Goal: Information Seeking & Learning: Learn about a topic

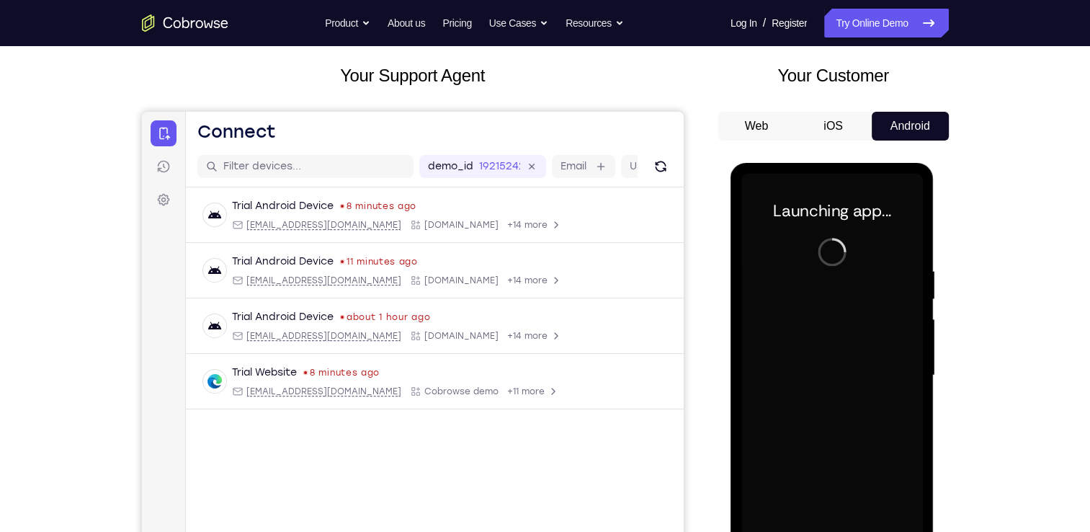
click at [828, 377] on div at bounding box center [832, 375] width 182 height 403
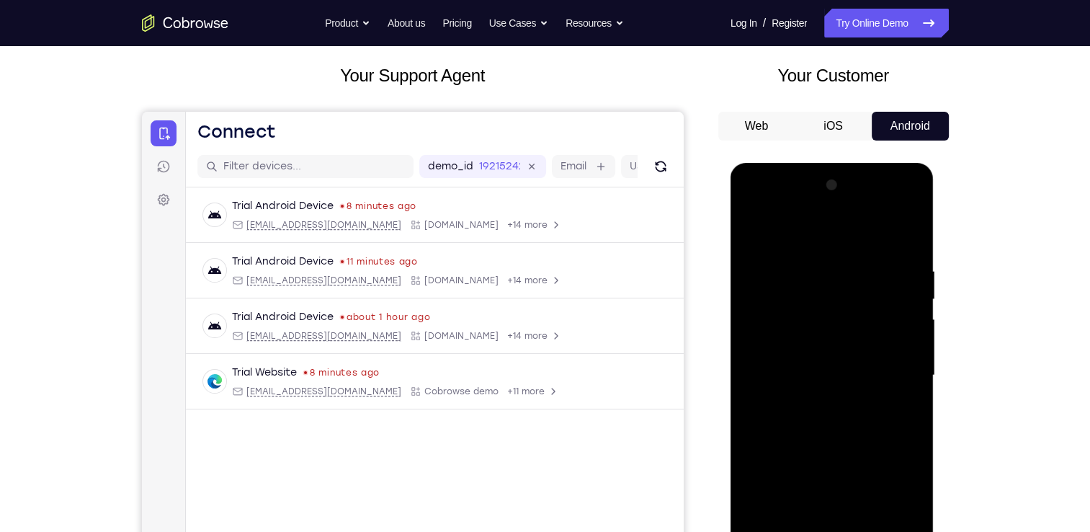
scroll to position [147, 0]
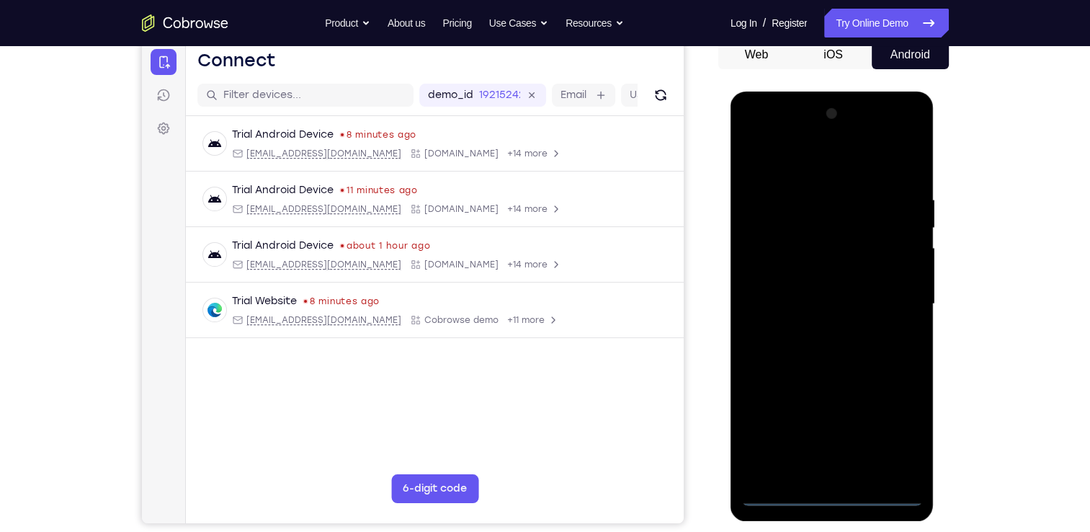
click at [832, 486] on div at bounding box center [832, 303] width 182 height 403
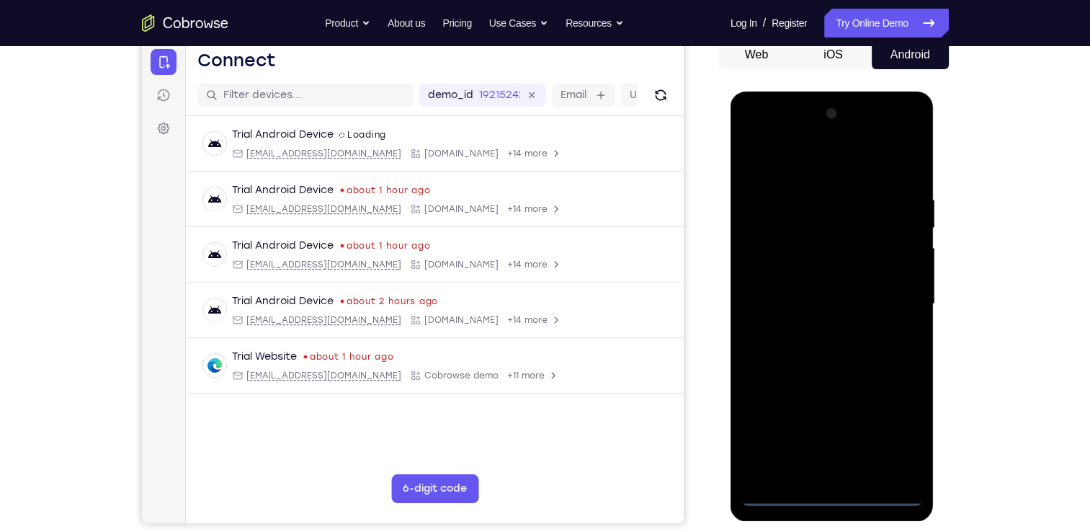
scroll to position [118, 0]
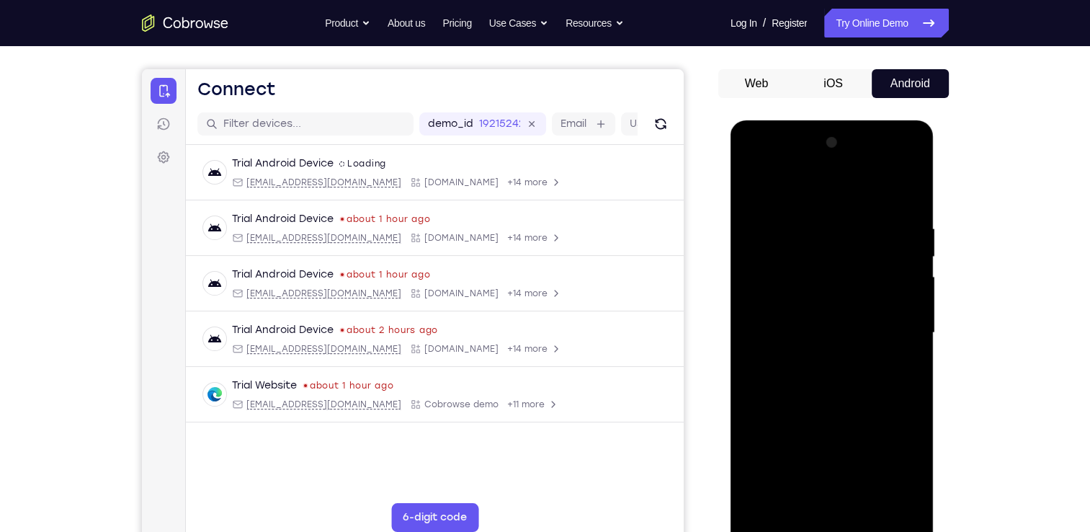
click at [829, 521] on div at bounding box center [832, 332] width 182 height 403
click at [891, 459] on div at bounding box center [832, 332] width 182 height 403
click at [788, 182] on div at bounding box center [832, 332] width 182 height 403
click at [884, 320] on div at bounding box center [832, 332] width 182 height 403
click at [815, 357] on div at bounding box center [832, 332] width 182 height 403
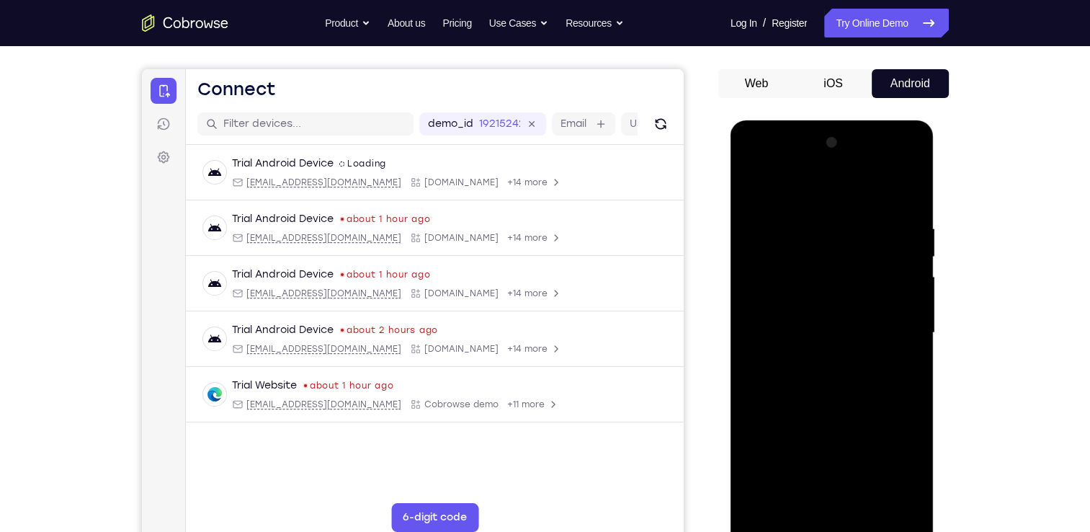
click at [821, 313] on div at bounding box center [832, 332] width 182 height 403
click at [805, 298] on div at bounding box center [832, 332] width 182 height 403
click at [805, 329] on div at bounding box center [832, 332] width 182 height 403
click at [825, 374] on div at bounding box center [832, 332] width 182 height 403
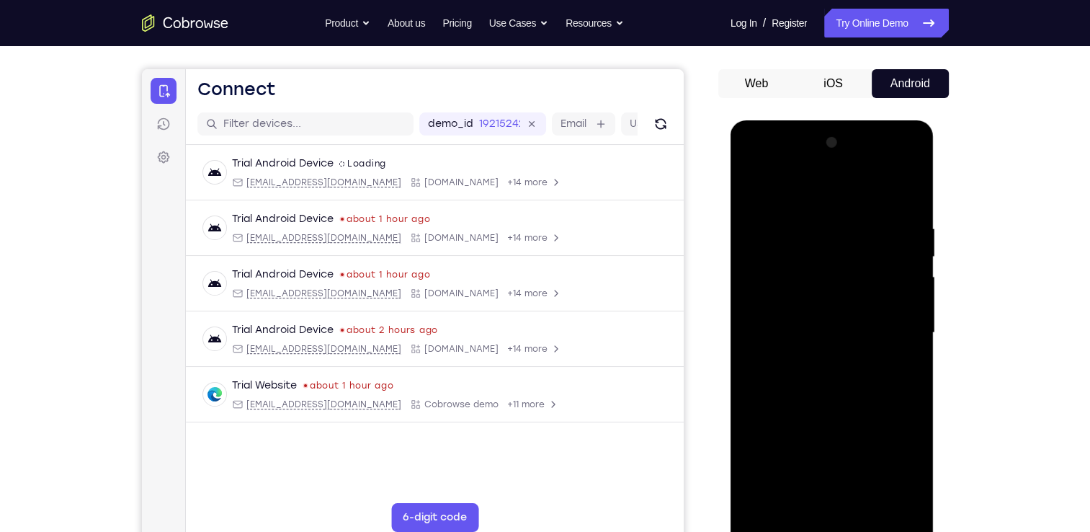
click at [815, 377] on div at bounding box center [832, 332] width 182 height 403
click at [818, 384] on div at bounding box center [832, 332] width 182 height 403
click at [810, 240] on div at bounding box center [832, 332] width 182 height 403
click at [908, 279] on div at bounding box center [832, 332] width 182 height 403
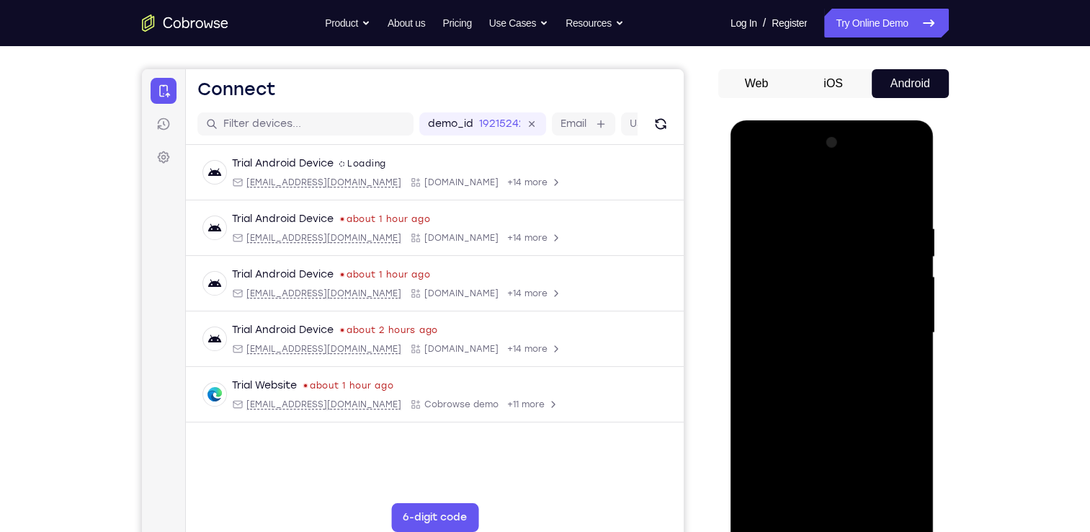
click at [905, 355] on div at bounding box center [832, 332] width 182 height 403
click at [902, 315] on div at bounding box center [832, 332] width 182 height 403
click at [904, 192] on div at bounding box center [832, 332] width 182 height 403
click at [863, 509] on div at bounding box center [832, 332] width 182 height 403
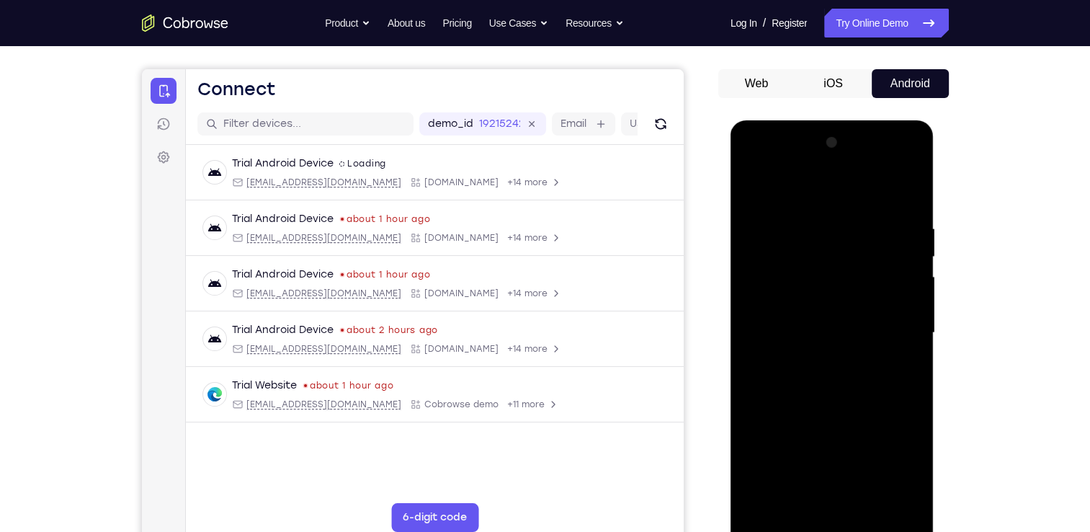
click at [838, 413] on div at bounding box center [832, 332] width 182 height 403
click at [758, 185] on div at bounding box center [832, 332] width 182 height 403
click at [871, 503] on div at bounding box center [832, 332] width 182 height 403
drag, startPoint x: 855, startPoint y: 439, endPoint x: 873, endPoint y: 250, distance: 189.6
click at [873, 250] on div at bounding box center [832, 332] width 182 height 403
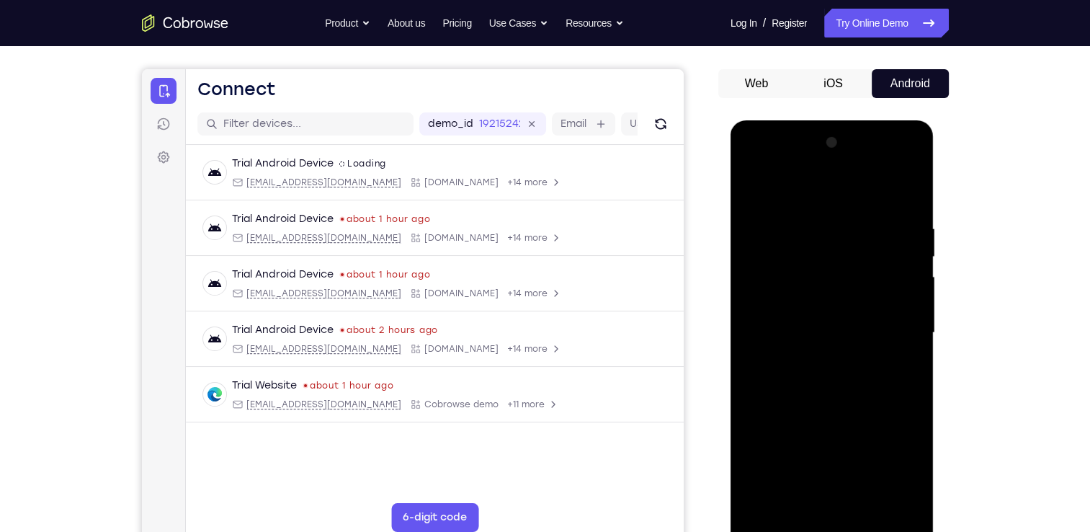
drag, startPoint x: 822, startPoint y: 458, endPoint x: 860, endPoint y: 275, distance: 186.9
click at [860, 275] on div at bounding box center [832, 332] width 182 height 403
drag, startPoint x: 848, startPoint y: 452, endPoint x: 877, endPoint y: 274, distance: 180.2
click at [877, 274] on div at bounding box center [832, 332] width 182 height 403
drag, startPoint x: 819, startPoint y: 473, endPoint x: 857, endPoint y: 332, distance: 146.2
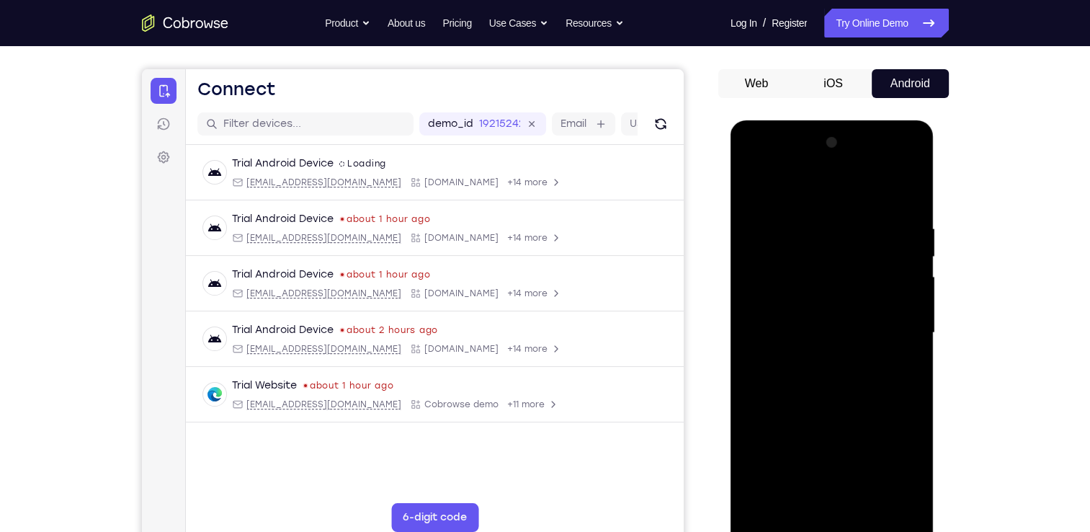
click at [857, 332] on div at bounding box center [832, 332] width 182 height 403
drag, startPoint x: 846, startPoint y: 319, endPoint x: 810, endPoint y: 614, distance: 296.9
click at [810, 531] on html "Online web based iOS Simulators and Android Emulators. Run iPhone, iPad, Mobile…" at bounding box center [832, 336] width 205 height 432
drag, startPoint x: 838, startPoint y: 340, endPoint x: 811, endPoint y: 591, distance: 252.9
click at [811, 531] on html "Online web based iOS Simulators and Android Emulators. Run iPhone, iPad, Mobile…" at bounding box center [832, 336] width 205 height 432
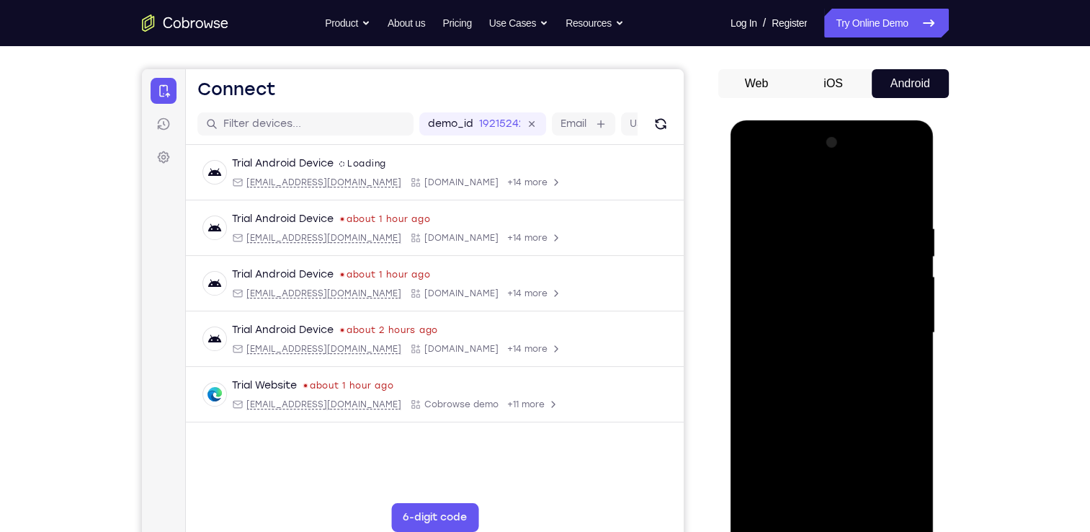
click at [818, 323] on div at bounding box center [832, 332] width 182 height 403
click at [752, 186] on div at bounding box center [832, 332] width 182 height 403
drag, startPoint x: 889, startPoint y: 260, endPoint x: 792, endPoint y: 259, distance: 97.2
click at [792, 259] on div at bounding box center [832, 332] width 182 height 403
drag, startPoint x: 887, startPoint y: 260, endPoint x: 799, endPoint y: 259, distance: 88.6
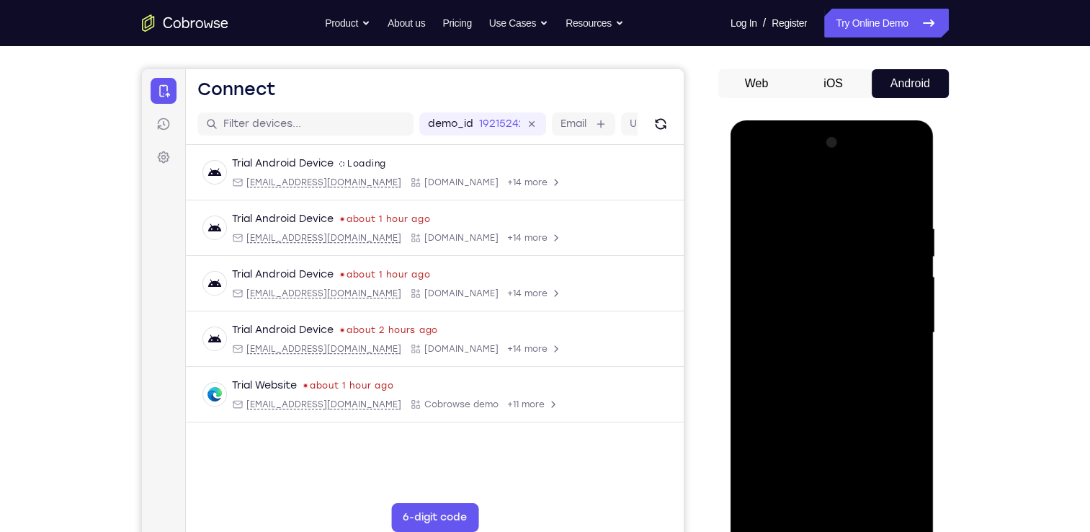
click at [799, 259] on div at bounding box center [832, 332] width 182 height 403
drag, startPoint x: 897, startPoint y: 263, endPoint x: 752, endPoint y: 260, distance: 144.8
click at [752, 260] on div at bounding box center [832, 332] width 182 height 403
click at [760, 188] on div at bounding box center [832, 332] width 182 height 403
click at [770, 501] on div at bounding box center [832, 332] width 182 height 403
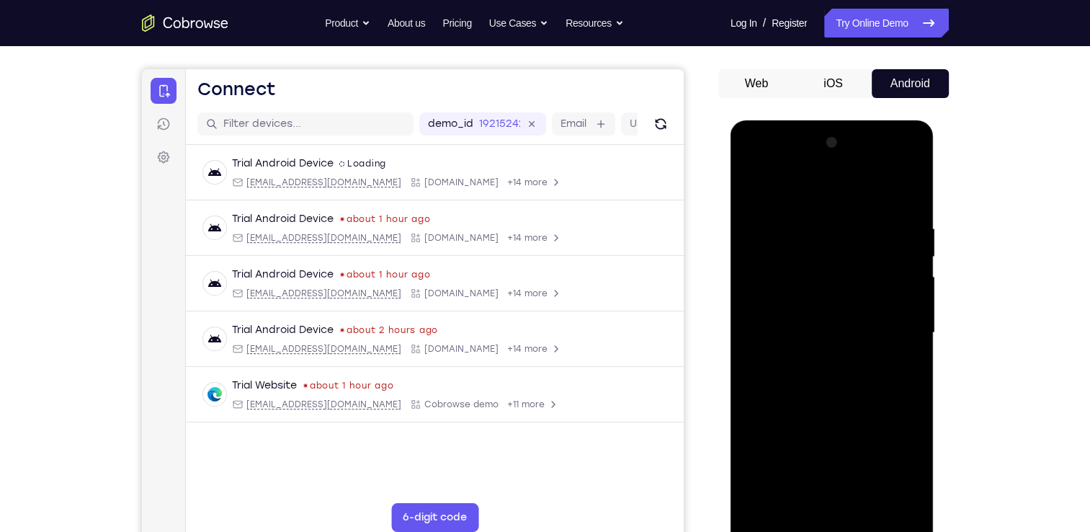
click at [770, 501] on div at bounding box center [832, 332] width 182 height 403
drag, startPoint x: 852, startPoint y: 257, endPoint x: 825, endPoint y: 509, distance: 253.5
click at [825, 509] on div at bounding box center [832, 332] width 182 height 403
click at [865, 219] on div at bounding box center [832, 332] width 182 height 403
click at [905, 192] on div at bounding box center [832, 332] width 182 height 403
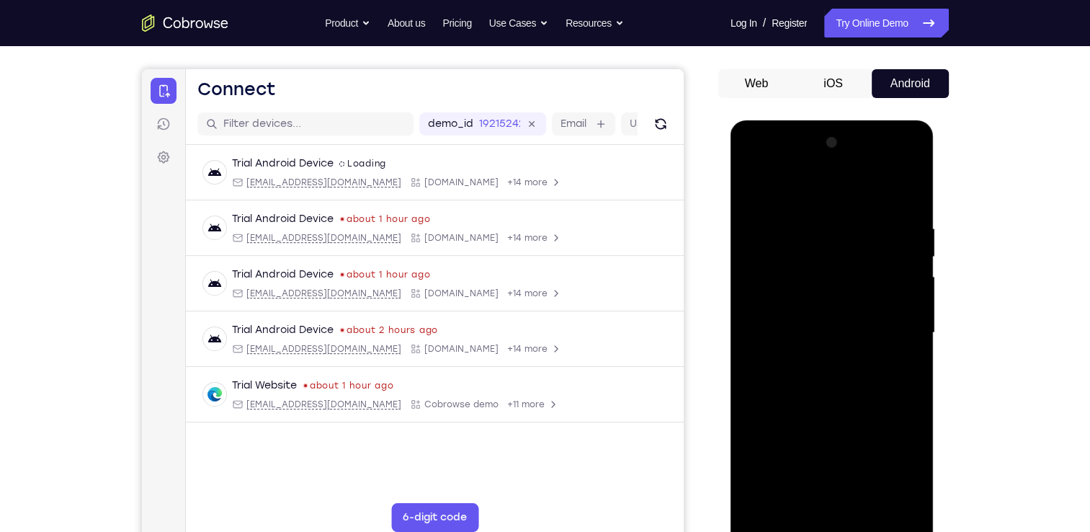
drag, startPoint x: 843, startPoint y: 410, endPoint x: 906, endPoint y: 212, distance: 207.1
click at [906, 212] on div at bounding box center [832, 332] width 182 height 403
drag, startPoint x: 838, startPoint y: 425, endPoint x: 914, endPoint y: 237, distance: 202.9
click at [914, 237] on div at bounding box center [832, 332] width 182 height 403
drag, startPoint x: 846, startPoint y: 418, endPoint x: 957, endPoint y: 171, distance: 271.1
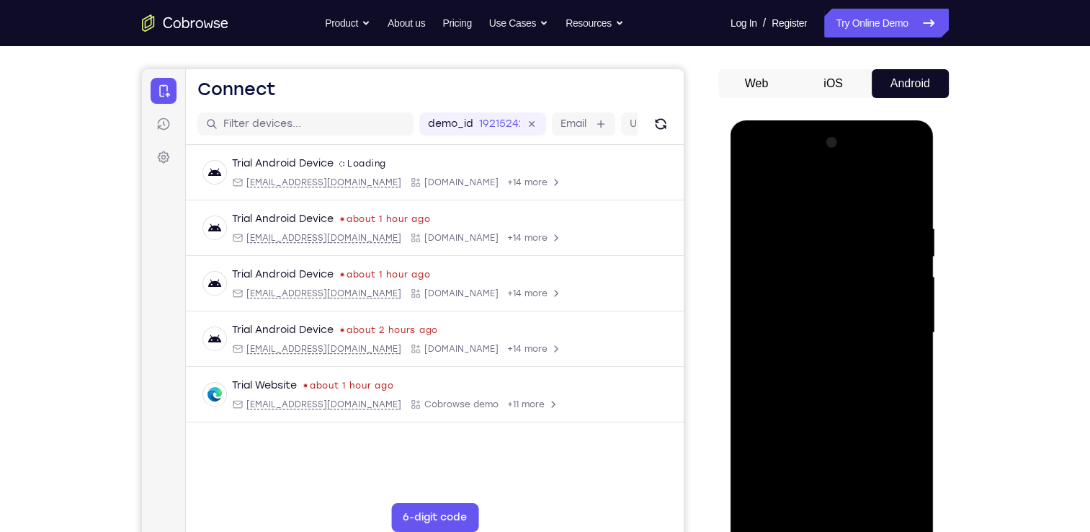
click at [936, 171] on html "Online web based iOS Simulators and Android Emulators. Run iPhone, iPad, Mobile…" at bounding box center [832, 336] width 205 height 432
drag, startPoint x: 815, startPoint y: 431, endPoint x: 974, endPoint y: 216, distance: 266.8
click at [936, 216] on html "Online web based iOS Simulators and Android Emulators. Run iPhone, iPad, Mobile…" at bounding box center [832, 336] width 205 height 432
drag, startPoint x: 827, startPoint y: 447, endPoint x: 866, endPoint y: 220, distance: 230.3
click at [866, 220] on div at bounding box center [832, 332] width 182 height 403
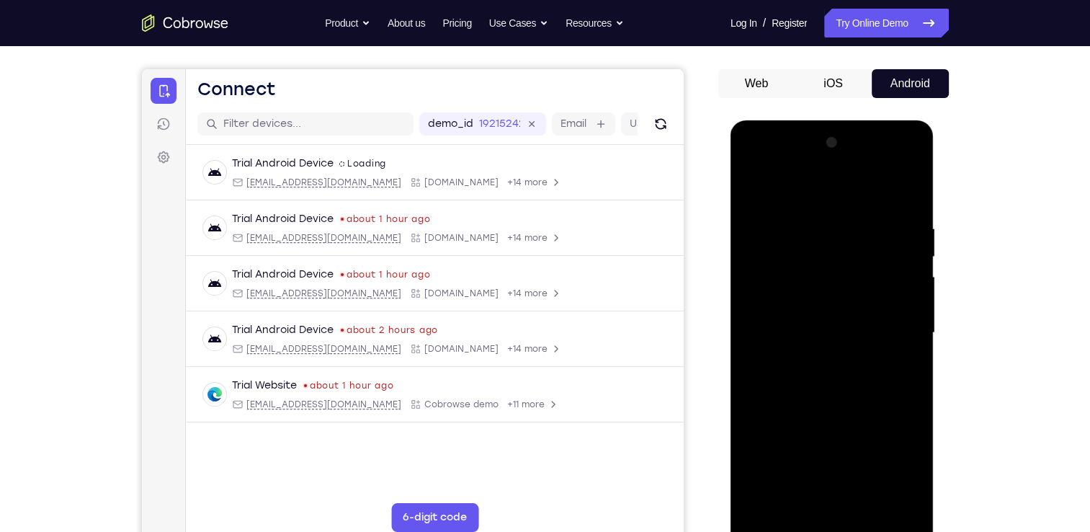
drag, startPoint x: 827, startPoint y: 457, endPoint x: 892, endPoint y: 215, distance: 251.4
click at [892, 215] on div at bounding box center [832, 332] width 182 height 403
drag, startPoint x: 836, startPoint y: 471, endPoint x: 880, endPoint y: 177, distance: 297.1
click at [880, 177] on div at bounding box center [832, 332] width 182 height 403
drag, startPoint x: 836, startPoint y: 418, endPoint x: 863, endPoint y: 332, distance: 90.4
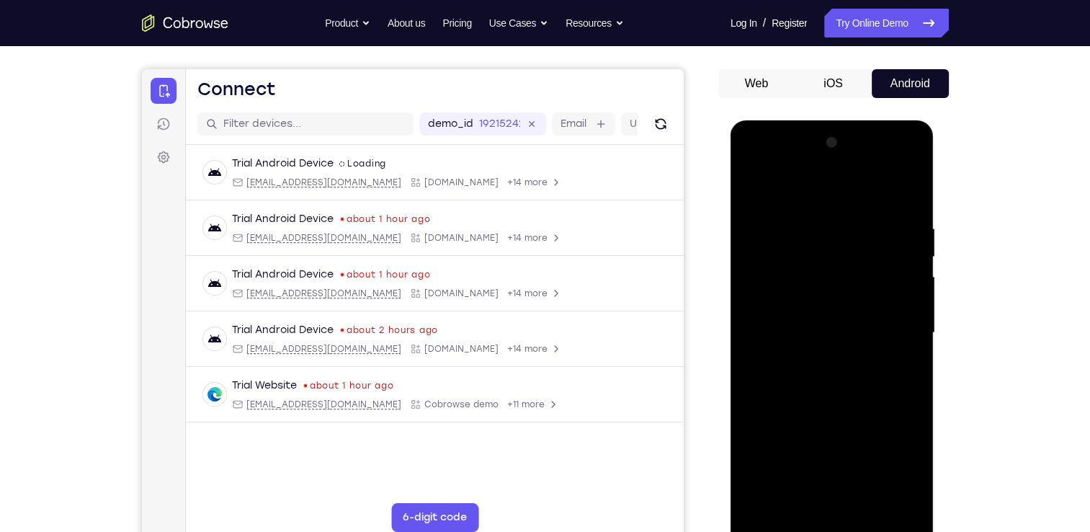
click at [863, 332] on div at bounding box center [832, 332] width 182 height 403
drag, startPoint x: 836, startPoint y: 424, endPoint x: 884, endPoint y: 249, distance: 181.6
click at [884, 249] on div at bounding box center [832, 332] width 182 height 403
drag, startPoint x: 842, startPoint y: 393, endPoint x: 902, endPoint y: 229, distance: 174.3
click at [902, 229] on div at bounding box center [832, 332] width 182 height 403
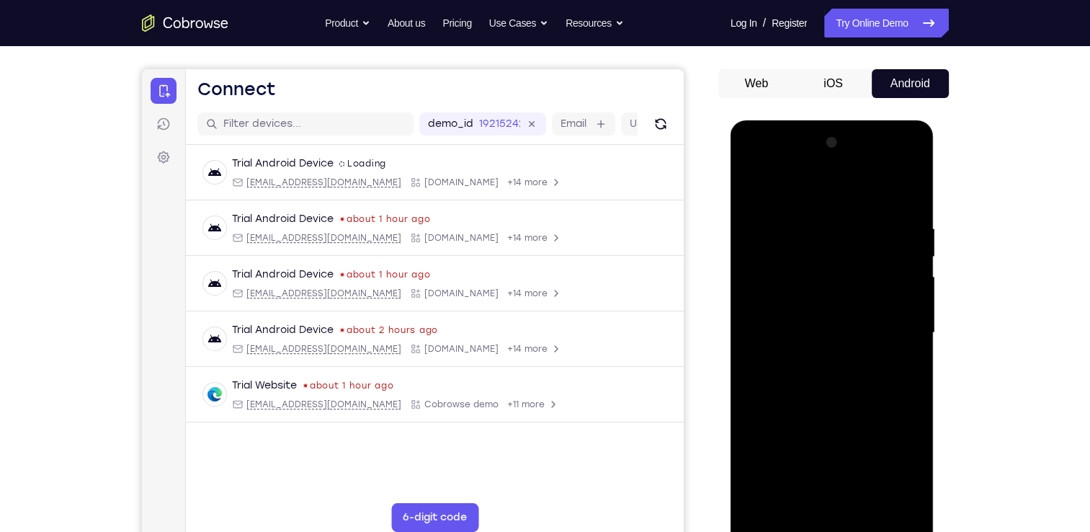
drag, startPoint x: 836, startPoint y: 433, endPoint x: 880, endPoint y: 187, distance: 250.3
click at [880, 187] on div at bounding box center [832, 332] width 182 height 403
drag, startPoint x: 819, startPoint y: 434, endPoint x: 859, endPoint y: 300, distance: 139.2
click at [859, 300] on div at bounding box center [832, 332] width 182 height 403
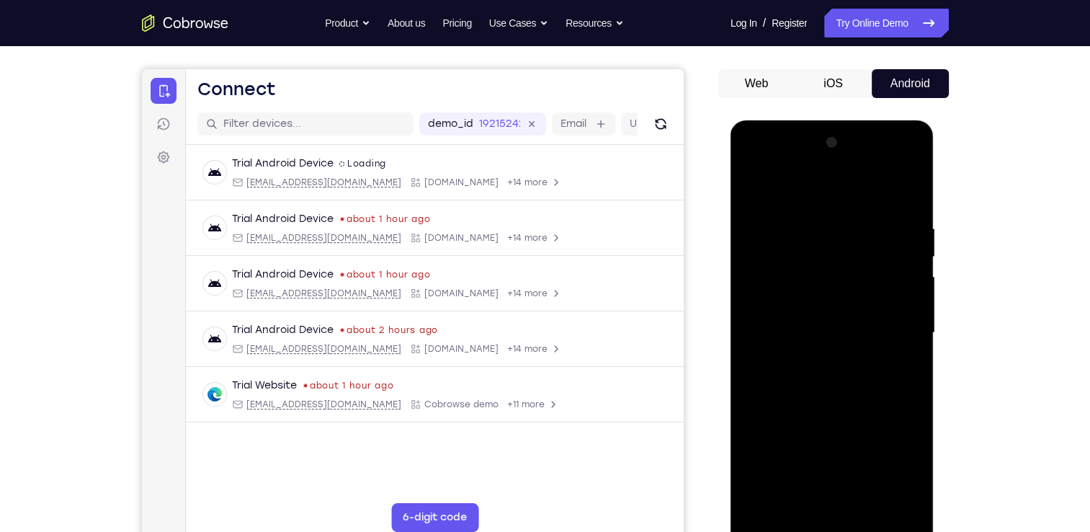
drag, startPoint x: 835, startPoint y: 410, endPoint x: 866, endPoint y: 292, distance: 122.3
click at [866, 292] on div at bounding box center [832, 332] width 182 height 403
click at [910, 227] on div at bounding box center [832, 332] width 182 height 403
drag, startPoint x: 859, startPoint y: 229, endPoint x: 846, endPoint y: 398, distance: 169.0
click at [846, 398] on div at bounding box center [832, 332] width 182 height 403
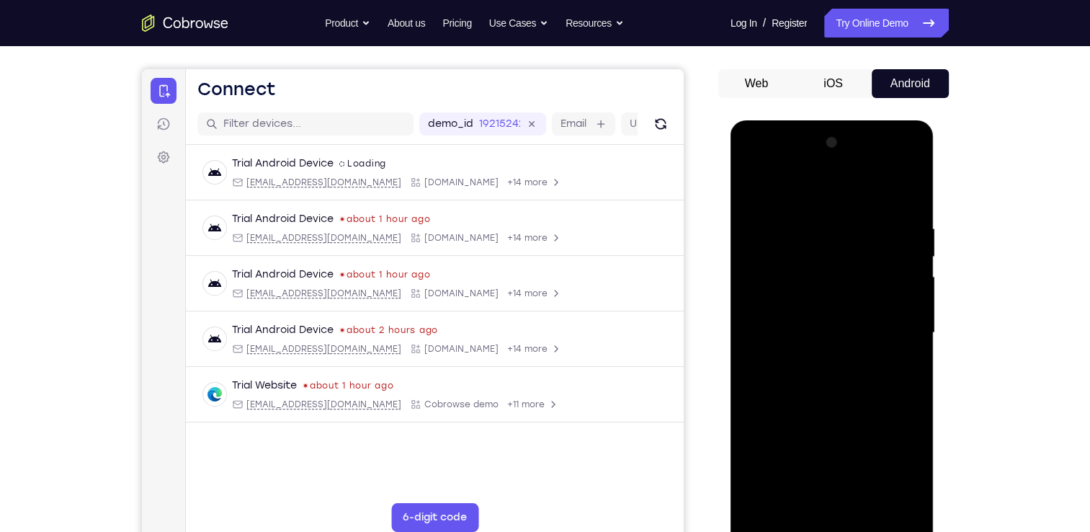
click at [915, 274] on div at bounding box center [832, 332] width 182 height 403
drag, startPoint x: 821, startPoint y: 437, endPoint x: 909, endPoint y: 219, distance: 235.3
click at [909, 219] on div at bounding box center [832, 332] width 182 height 403
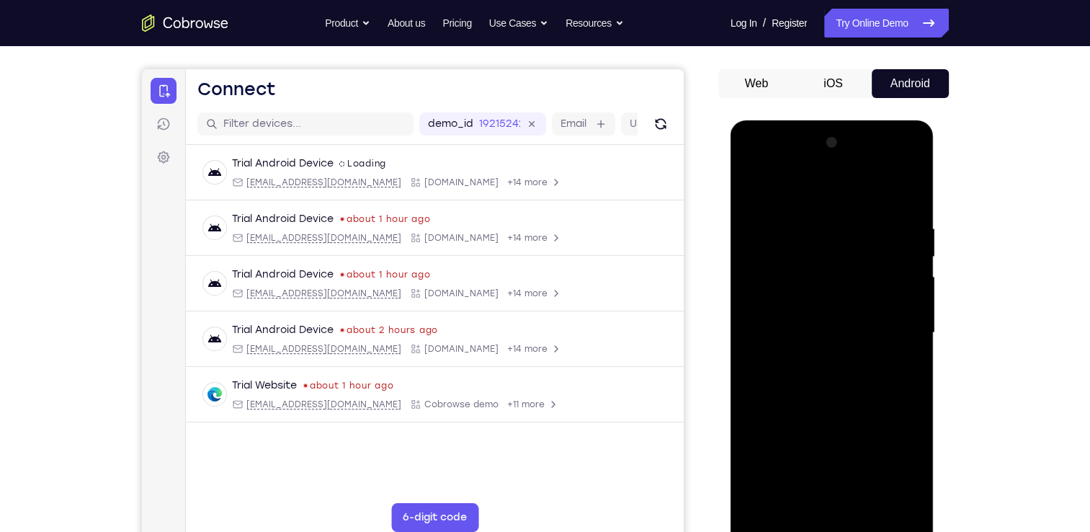
drag, startPoint x: 856, startPoint y: 425, endPoint x: 861, endPoint y: 403, distance: 22.2
click at [861, 403] on div at bounding box center [832, 332] width 182 height 403
drag, startPoint x: 846, startPoint y: 460, endPoint x: 877, endPoint y: 363, distance: 101.4
click at [877, 363] on div at bounding box center [832, 332] width 182 height 403
drag, startPoint x: 845, startPoint y: 407, endPoint x: 877, endPoint y: 212, distance: 197.0
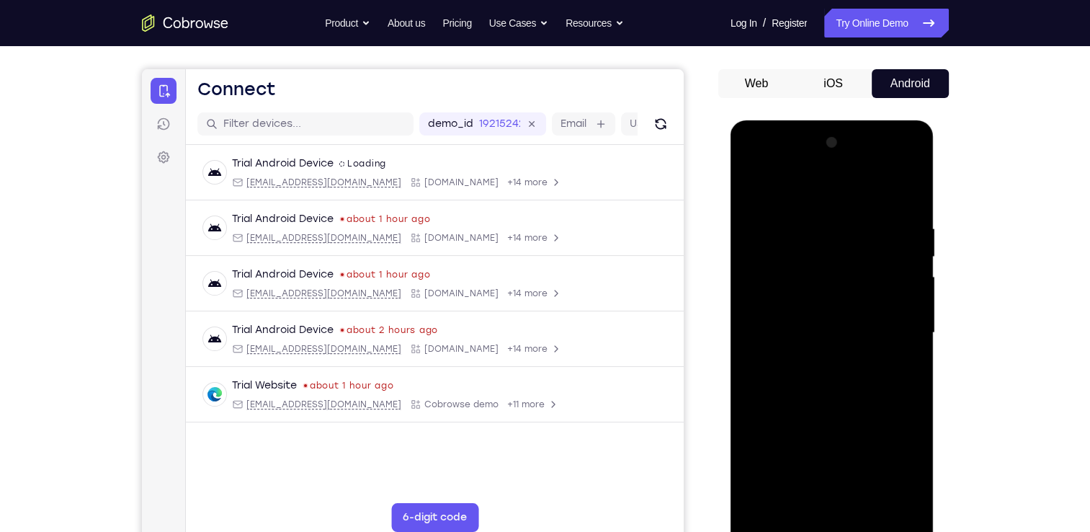
click at [877, 212] on div at bounding box center [832, 332] width 182 height 403
drag, startPoint x: 825, startPoint y: 435, endPoint x: 866, endPoint y: 265, distance: 174.9
click at [866, 265] on div at bounding box center [832, 332] width 182 height 403
drag, startPoint x: 836, startPoint y: 444, endPoint x: 900, endPoint y: 182, distance: 269.7
click at [900, 182] on div at bounding box center [832, 332] width 182 height 403
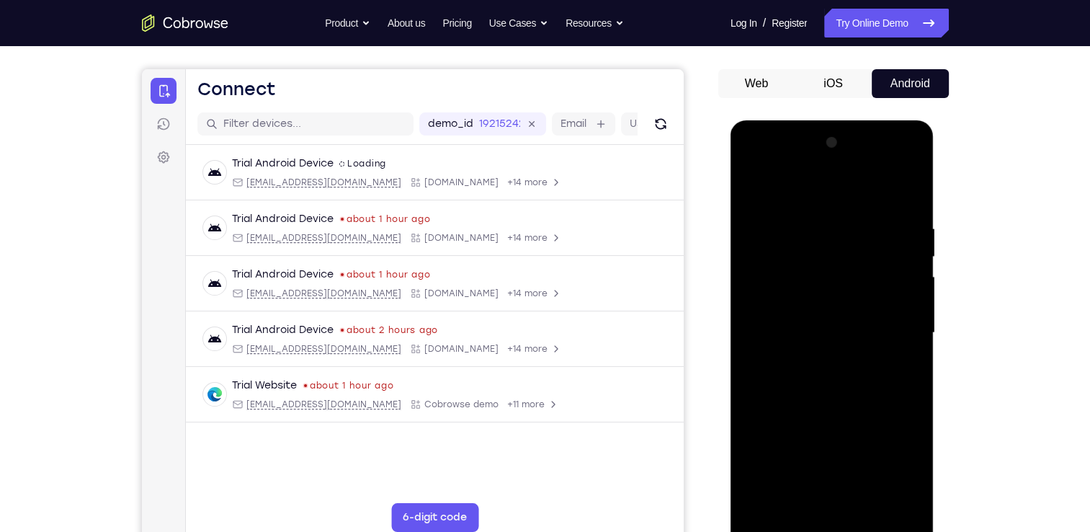
click at [767, 501] on div at bounding box center [832, 332] width 182 height 403
drag, startPoint x: 842, startPoint y: 192, endPoint x: 836, endPoint y: 389, distance: 196.7
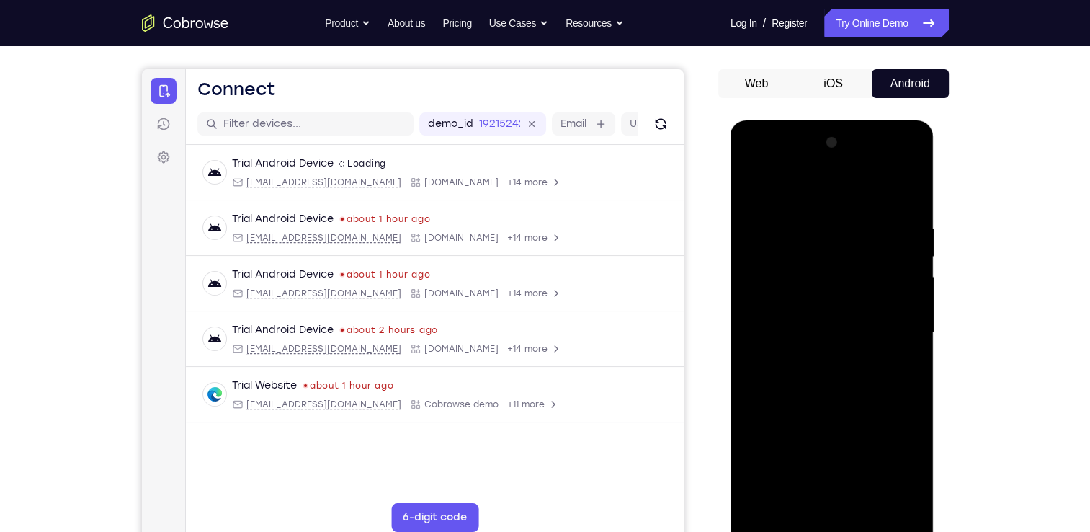
click at [836, 389] on div at bounding box center [832, 332] width 182 height 403
drag, startPoint x: 833, startPoint y: 190, endPoint x: 812, endPoint y: 450, distance: 260.9
click at [812, 450] on div at bounding box center [832, 332] width 182 height 403
drag, startPoint x: 882, startPoint y: 214, endPoint x: 758, endPoint y: 220, distance: 124.0
click at [758, 220] on div at bounding box center [832, 332] width 182 height 403
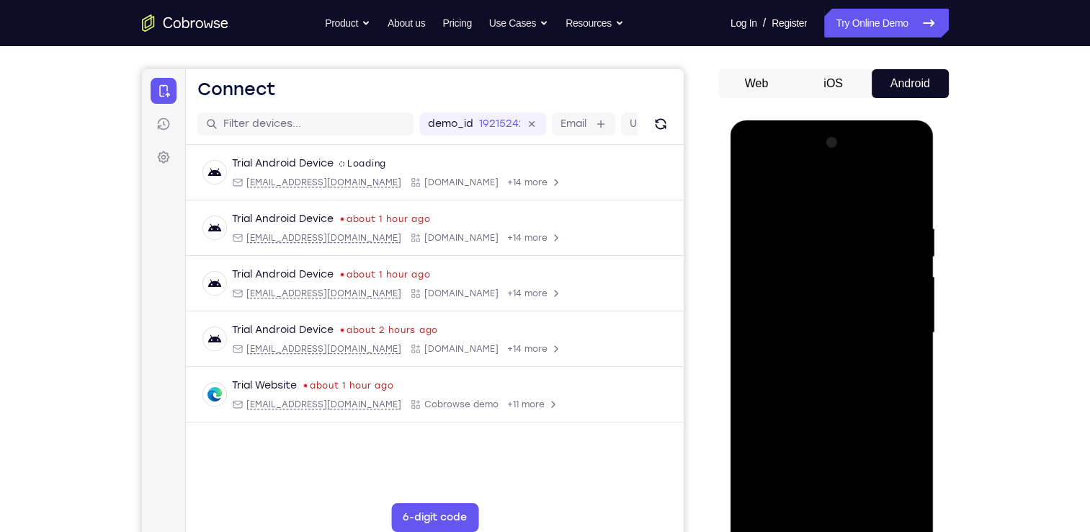
drag, startPoint x: 876, startPoint y: 221, endPoint x: 733, endPoint y: 234, distance: 143.9
click at [733, 234] on div at bounding box center [832, 334] width 204 height 429
click at [895, 502] on div at bounding box center [832, 332] width 182 height 403
